Goal: Check status: Check status

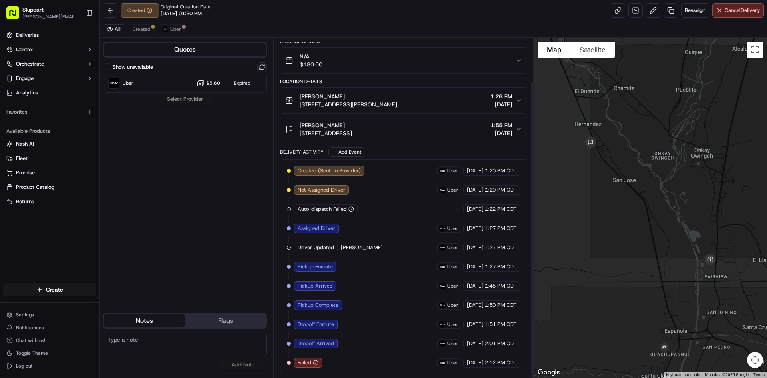
scroll to position [50, 0]
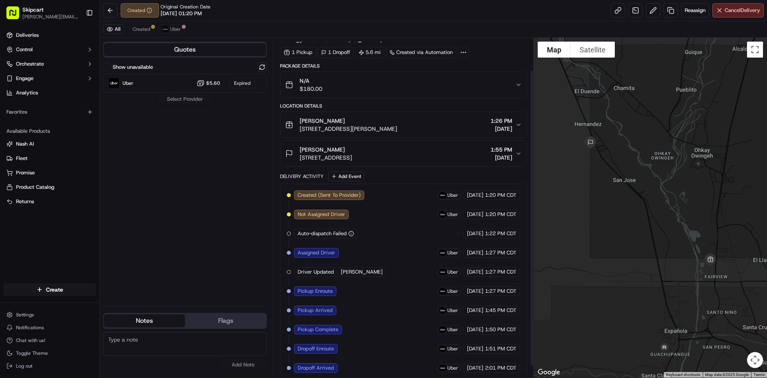
scroll to position [50, 0]
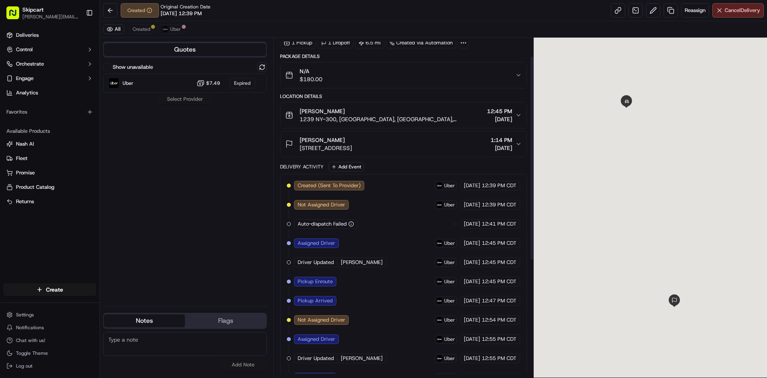
scroll to position [223, 0]
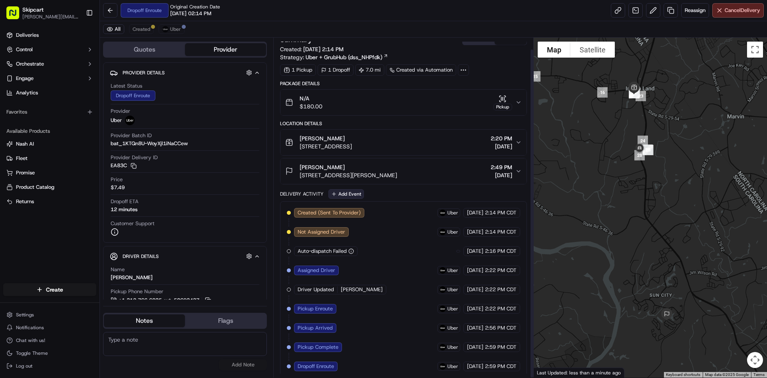
scroll to position [12, 0]
